Goal: Learn about a topic

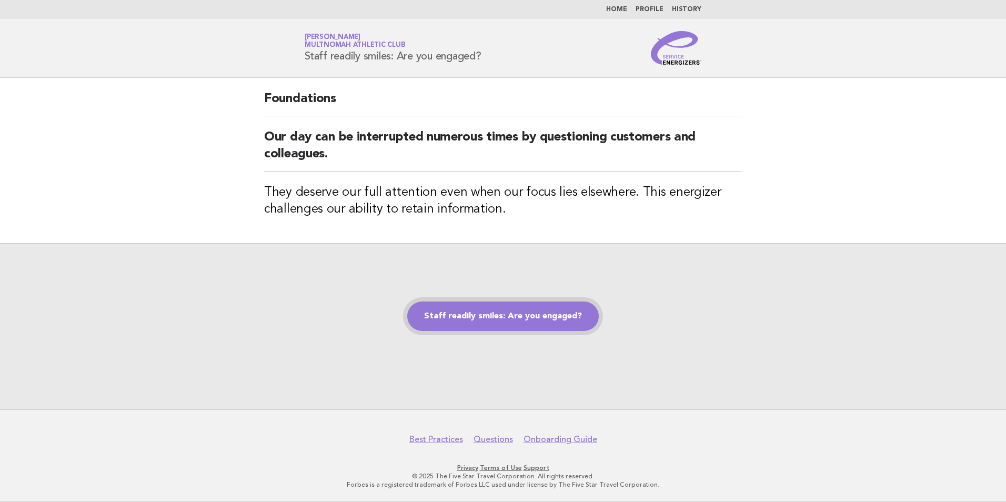
click at [552, 314] on link "Staff readily smiles: Are you engaged?" at bounding box center [503, 316] width 192 height 29
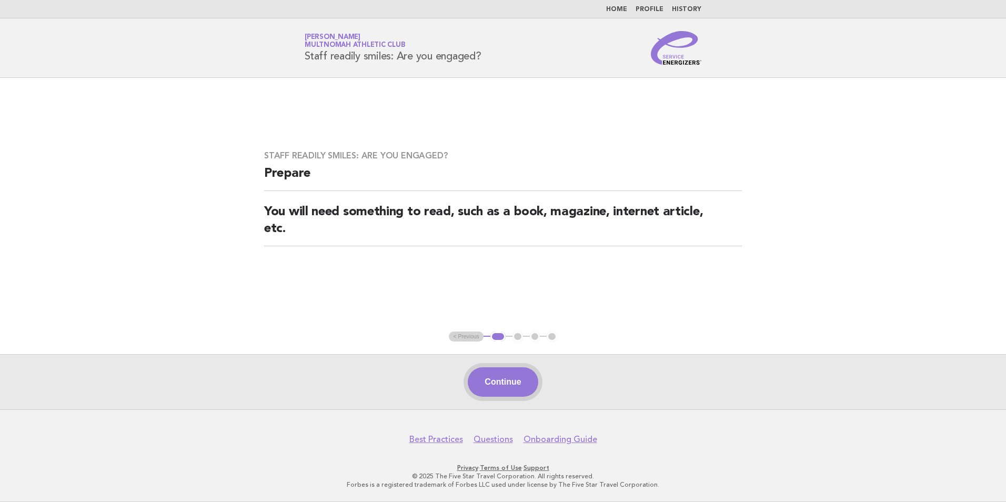
click at [509, 375] on button "Continue" at bounding box center [503, 381] width 70 height 29
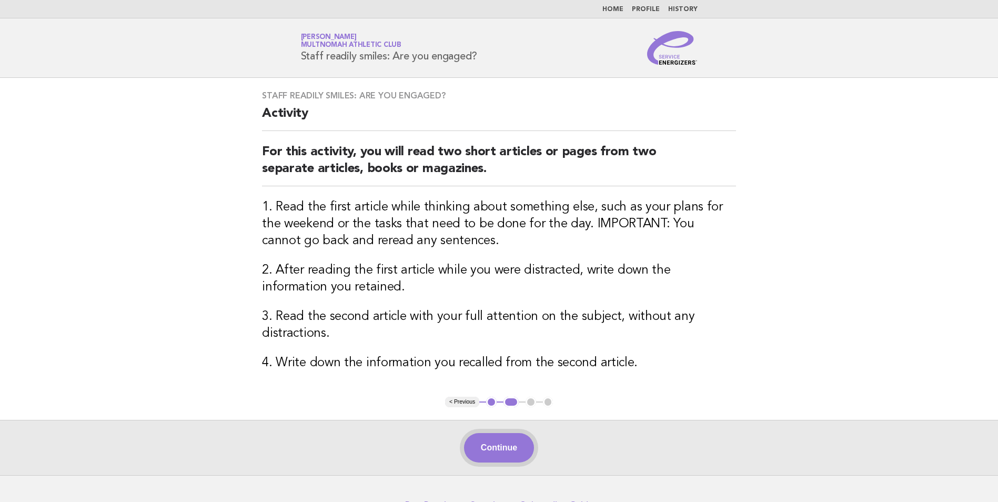
click at [503, 445] on button "Continue" at bounding box center [499, 447] width 70 height 29
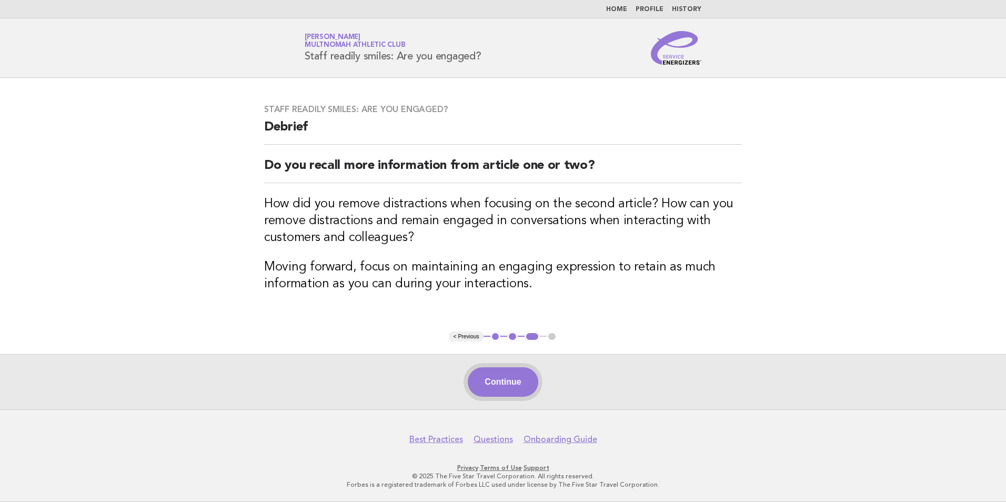
click at [517, 392] on button "Continue" at bounding box center [503, 381] width 70 height 29
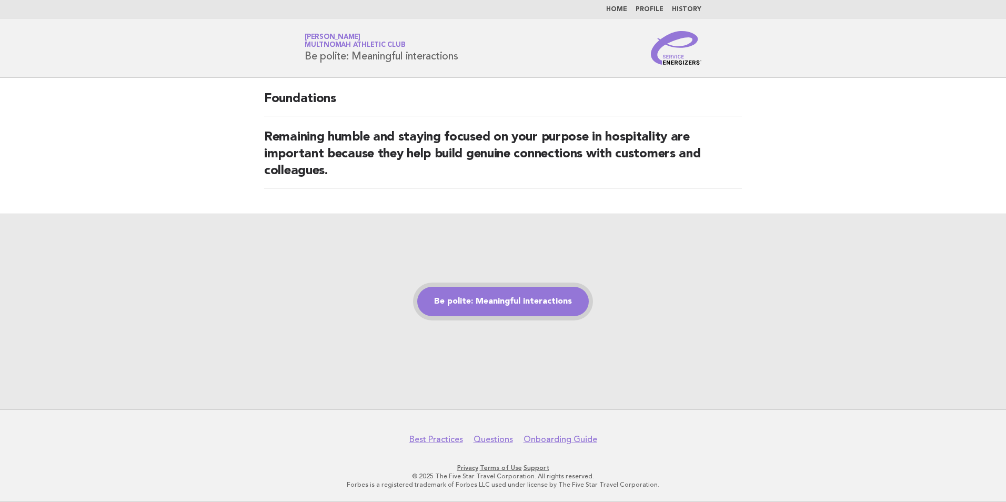
click at [530, 308] on link "Be polite: Meaningful interactions" at bounding box center [503, 301] width 172 height 29
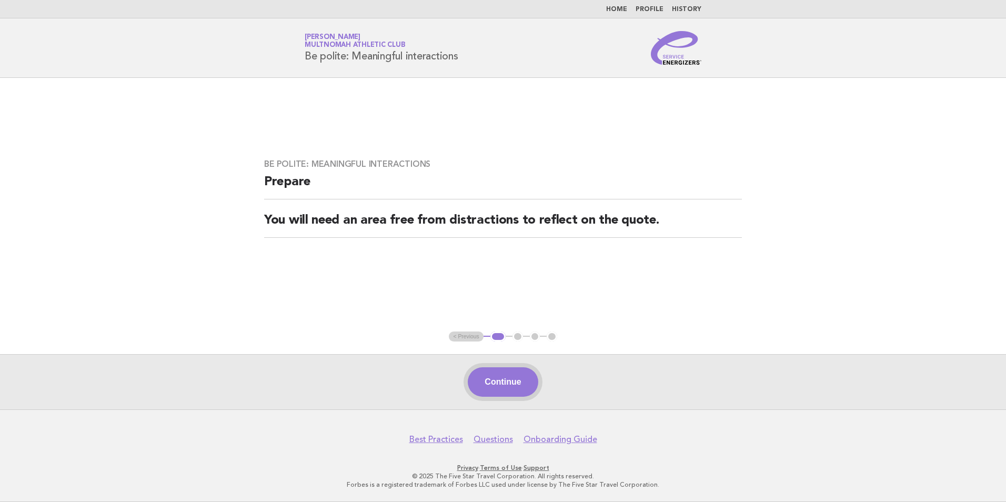
click at [492, 386] on button "Continue" at bounding box center [503, 381] width 70 height 29
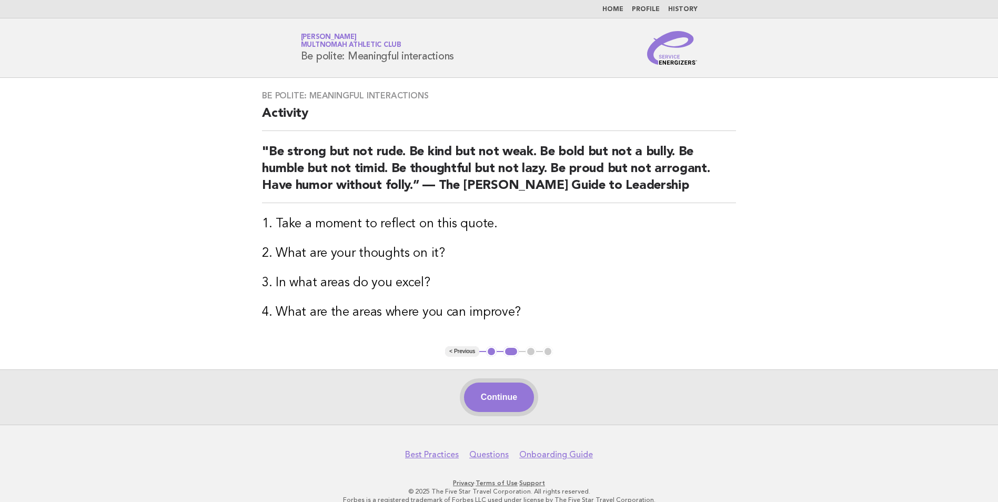
click at [495, 391] on button "Continue" at bounding box center [499, 397] width 70 height 29
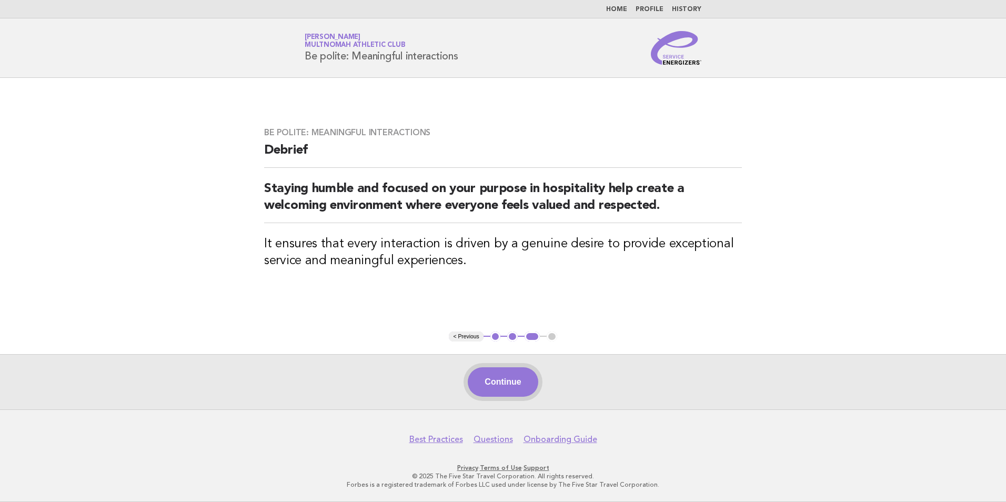
click at [525, 388] on button "Continue" at bounding box center [503, 381] width 70 height 29
